Goal: Transaction & Acquisition: Purchase product/service

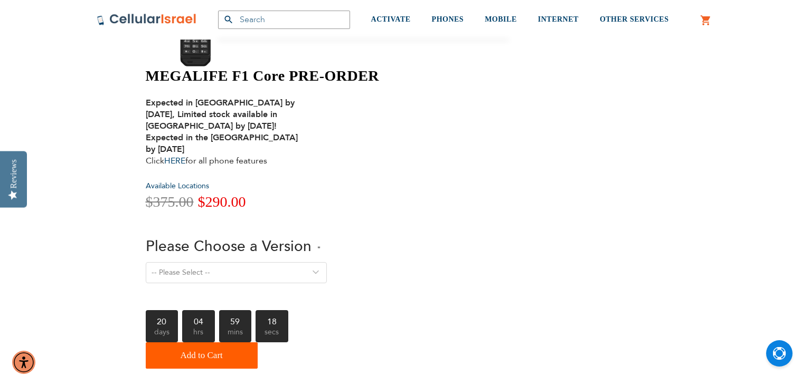
scroll to position [128, 0]
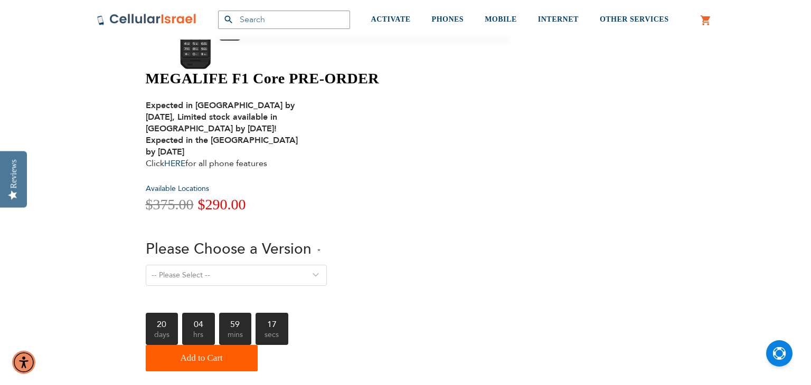
click at [327, 265] on select "-- Please Select -- Version 1. Talk - Voice only, no texting Version 2. Text - …" at bounding box center [236, 275] width 181 height 21
select select "Version 5. Talk, Text, Media and drive - includes all apps mentioned above"
click at [327, 265] on select "-- Please Select -- Version 1. Talk - Voice only, no texting Version 2. Text - …" at bounding box center [236, 275] width 181 height 21
click at [516, 265] on div "-- Please Select -- Version 1. Talk - Voice only, no texting Version 2. Text - …" at bounding box center [331, 282] width 370 height 35
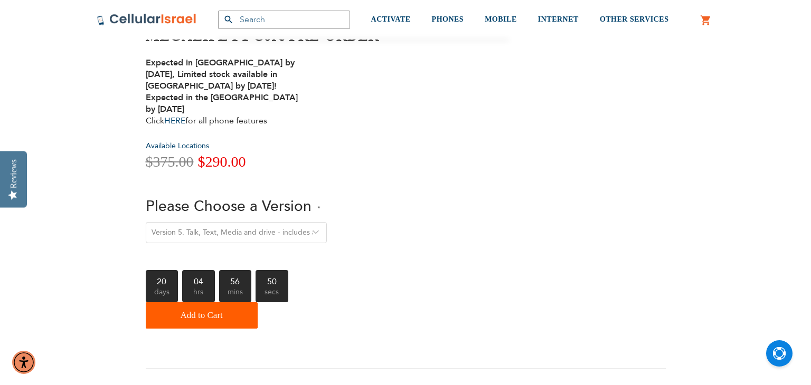
scroll to position [67, 0]
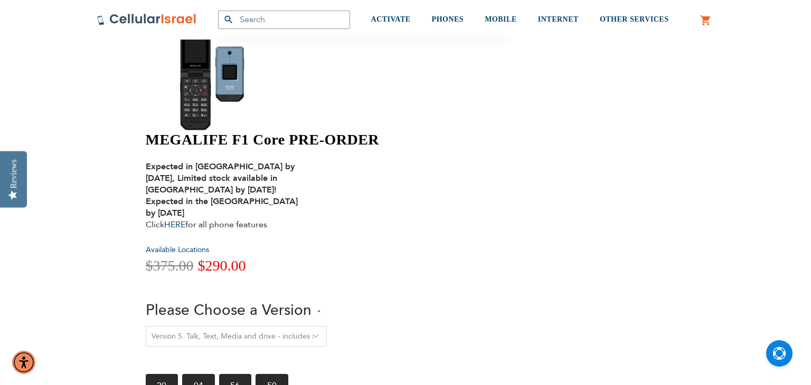
click at [327, 326] on select "-- Please Select -- Version 1. Talk - Voice only, no texting Version 2. Text - …" at bounding box center [236, 336] width 181 height 21
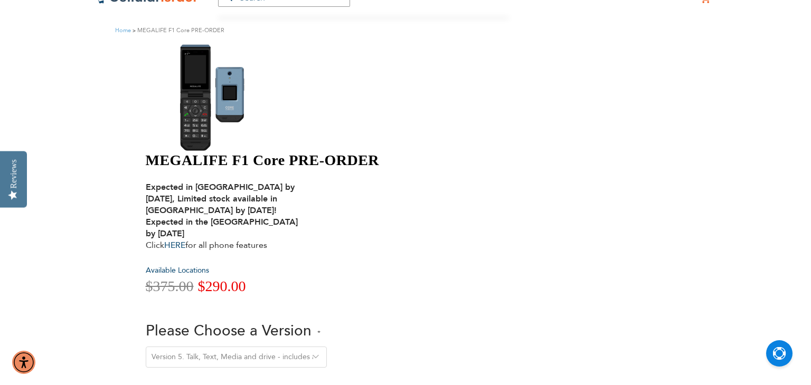
scroll to position [68, 0]
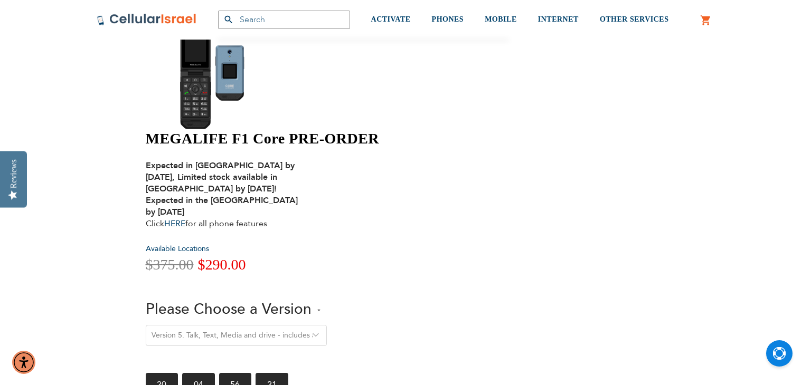
click at [327, 325] on select "-- Please Select -- Version 1. Talk - Voice only, no texting Version 2. Text - …" at bounding box center [236, 335] width 181 height 21
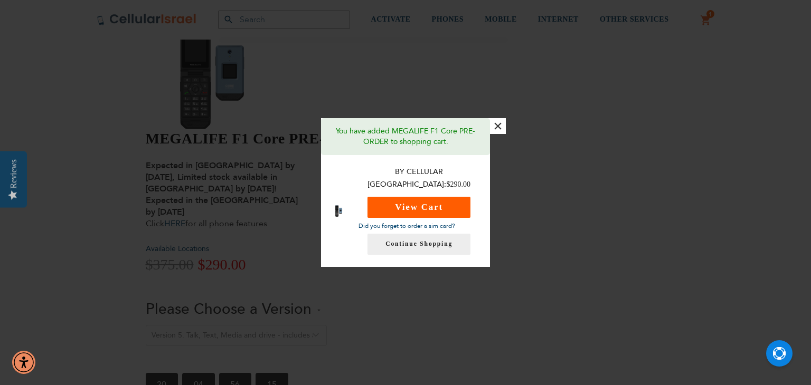
click at [443, 204] on button "View Cart" at bounding box center [418, 207] width 103 height 21
